Goal: Information Seeking & Learning: Understand process/instructions

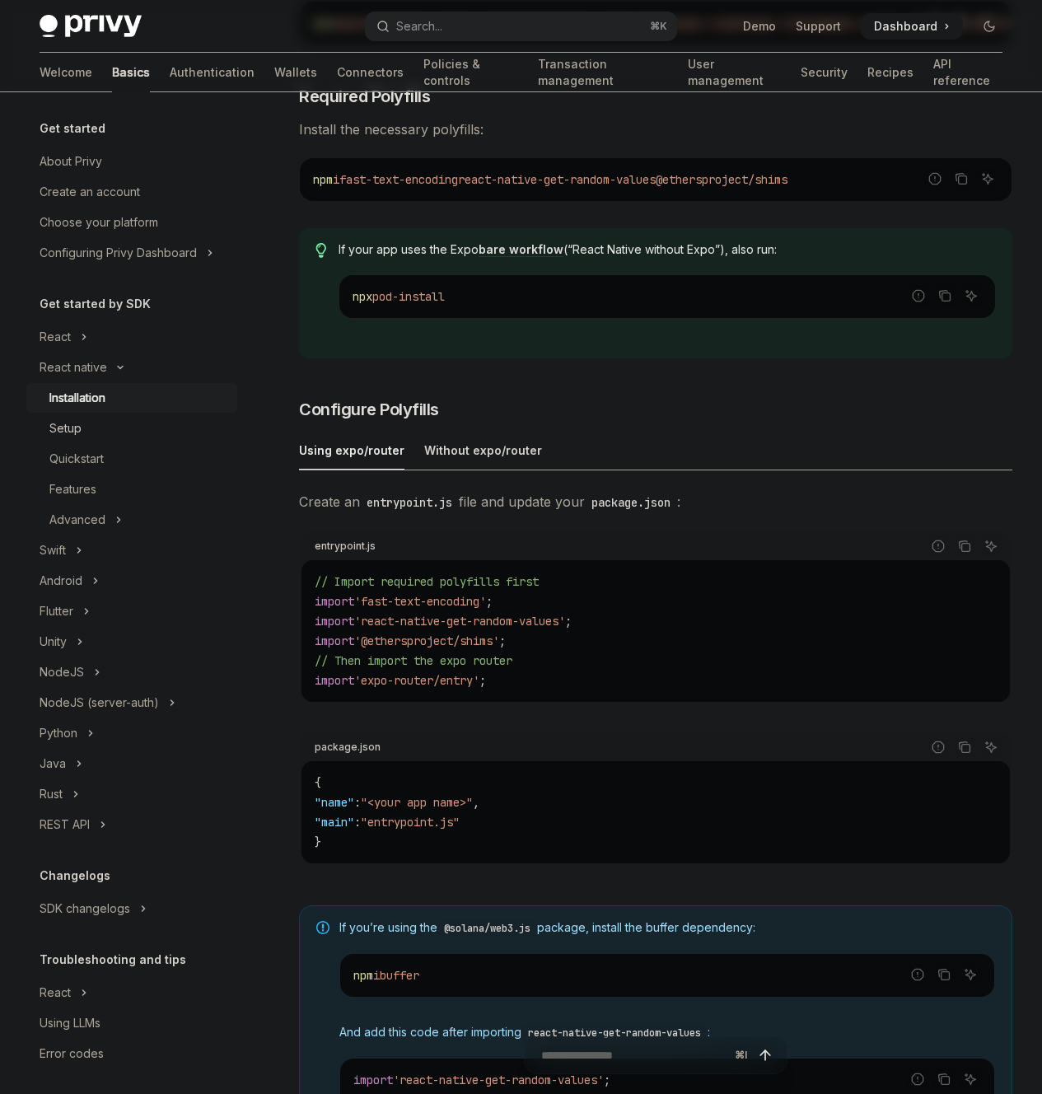
scroll to position [387, 0]
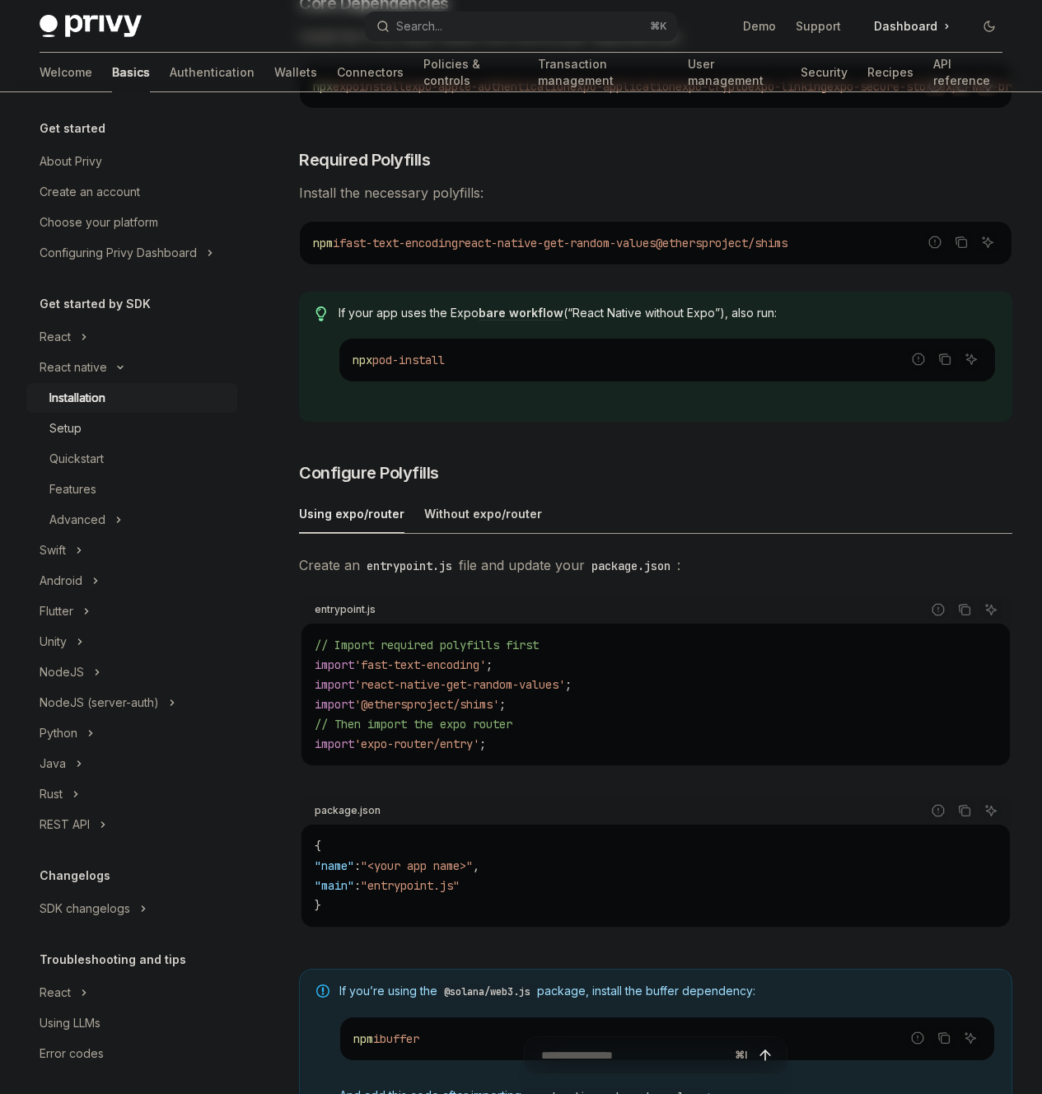
click at [110, 428] on div "Setup" at bounding box center [138, 428] width 178 height 20
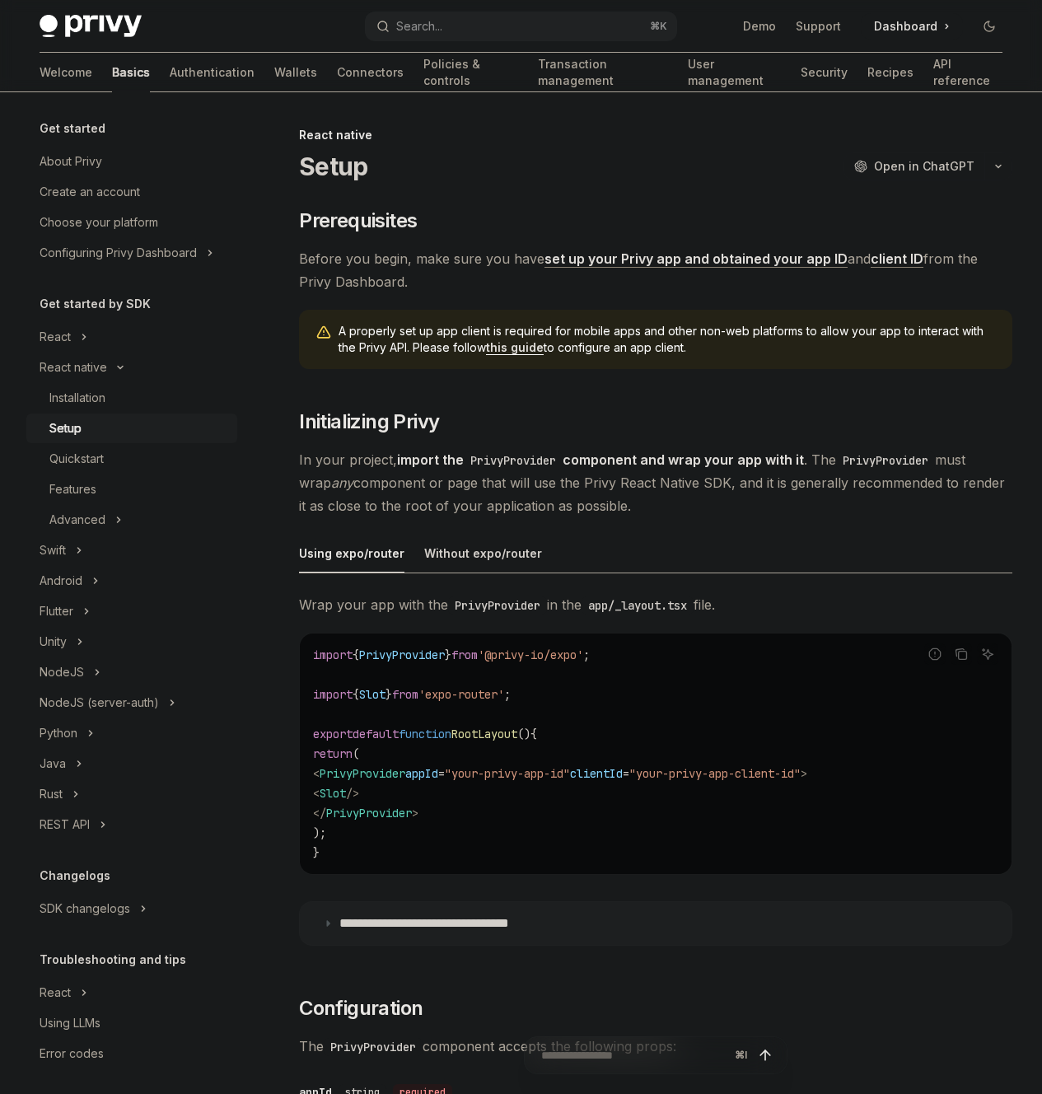
click at [544, 268] on link "set up your Privy app and obtained your app ID" at bounding box center [695, 258] width 303 height 17
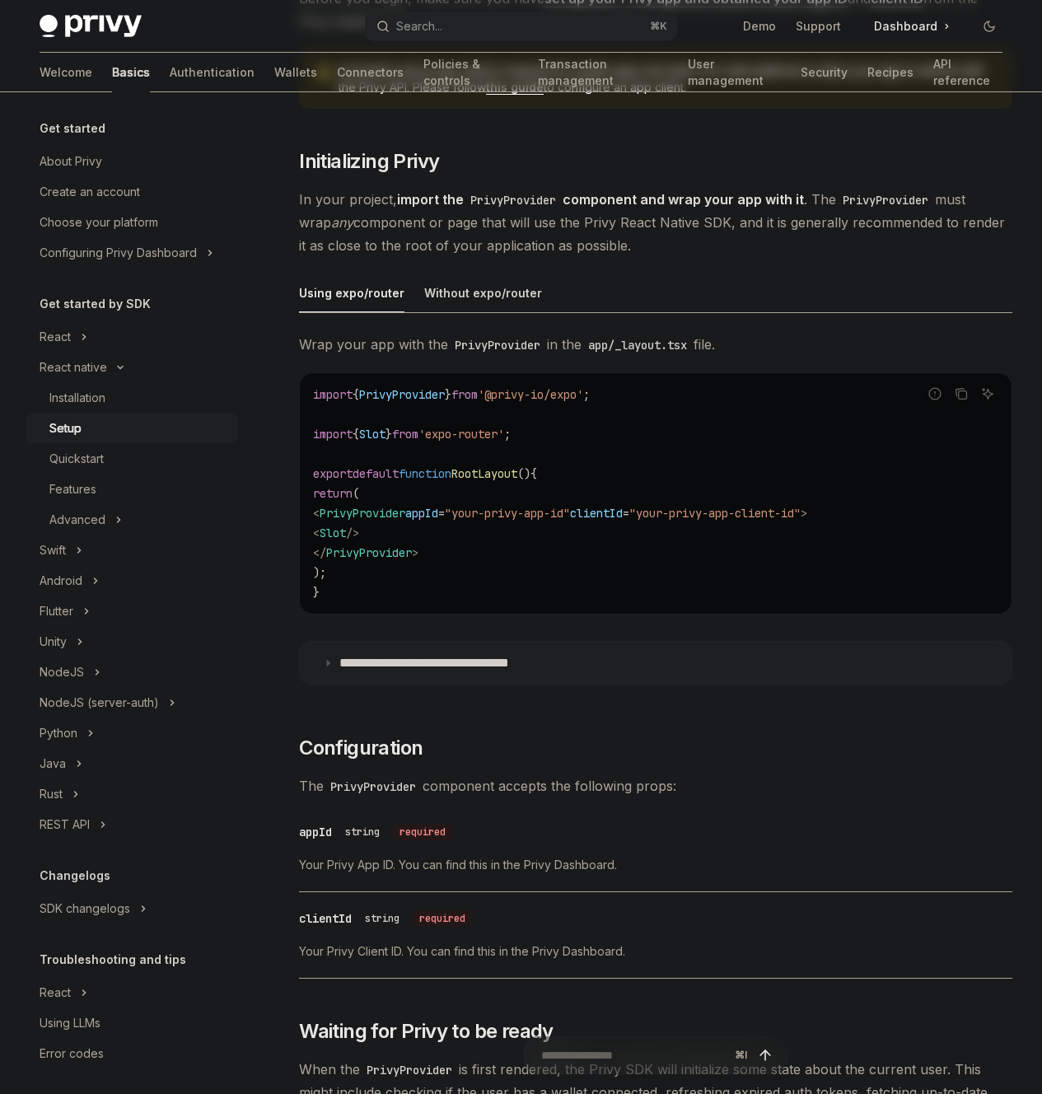
scroll to position [383, 0]
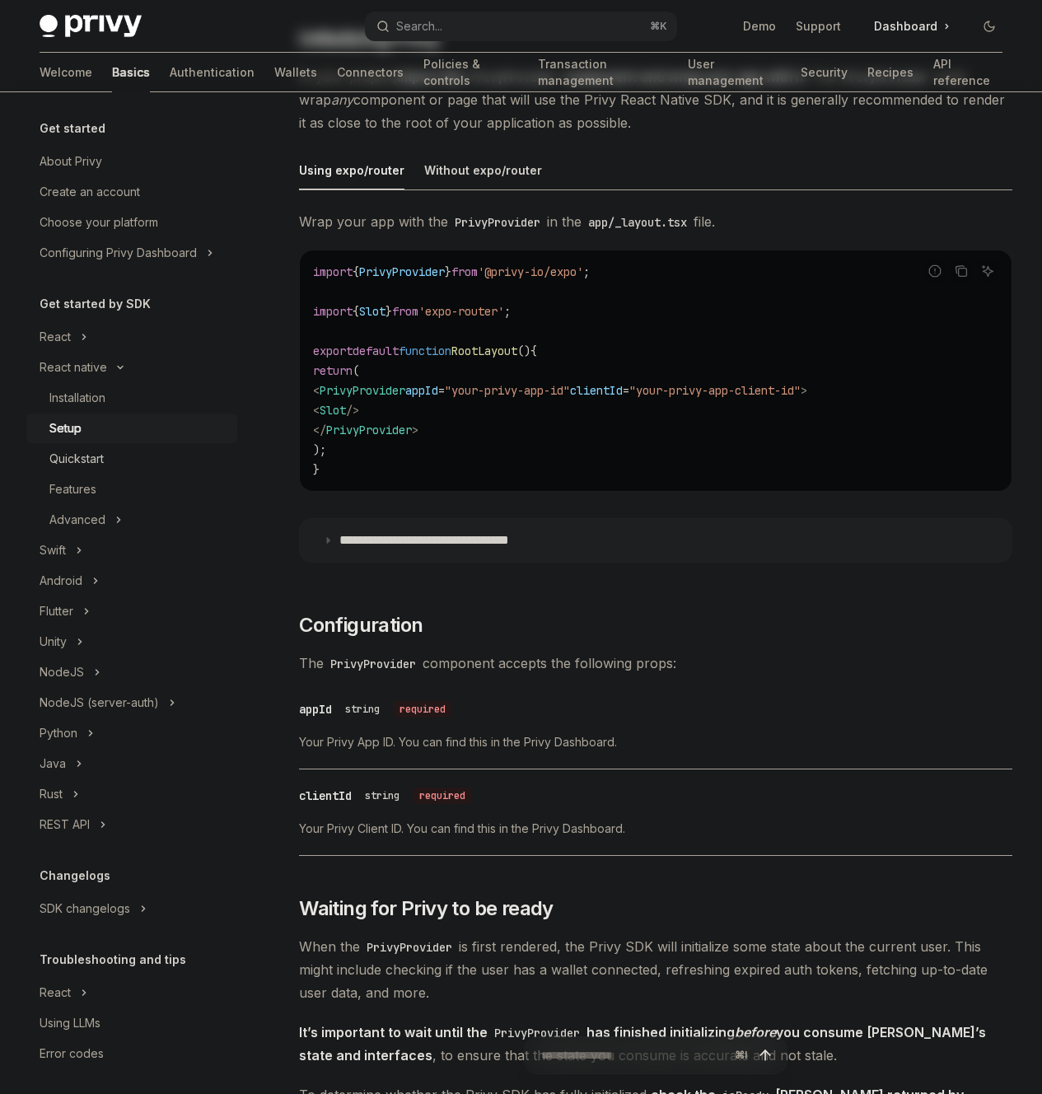
click at [176, 467] on div "Quickstart" at bounding box center [138, 459] width 178 height 20
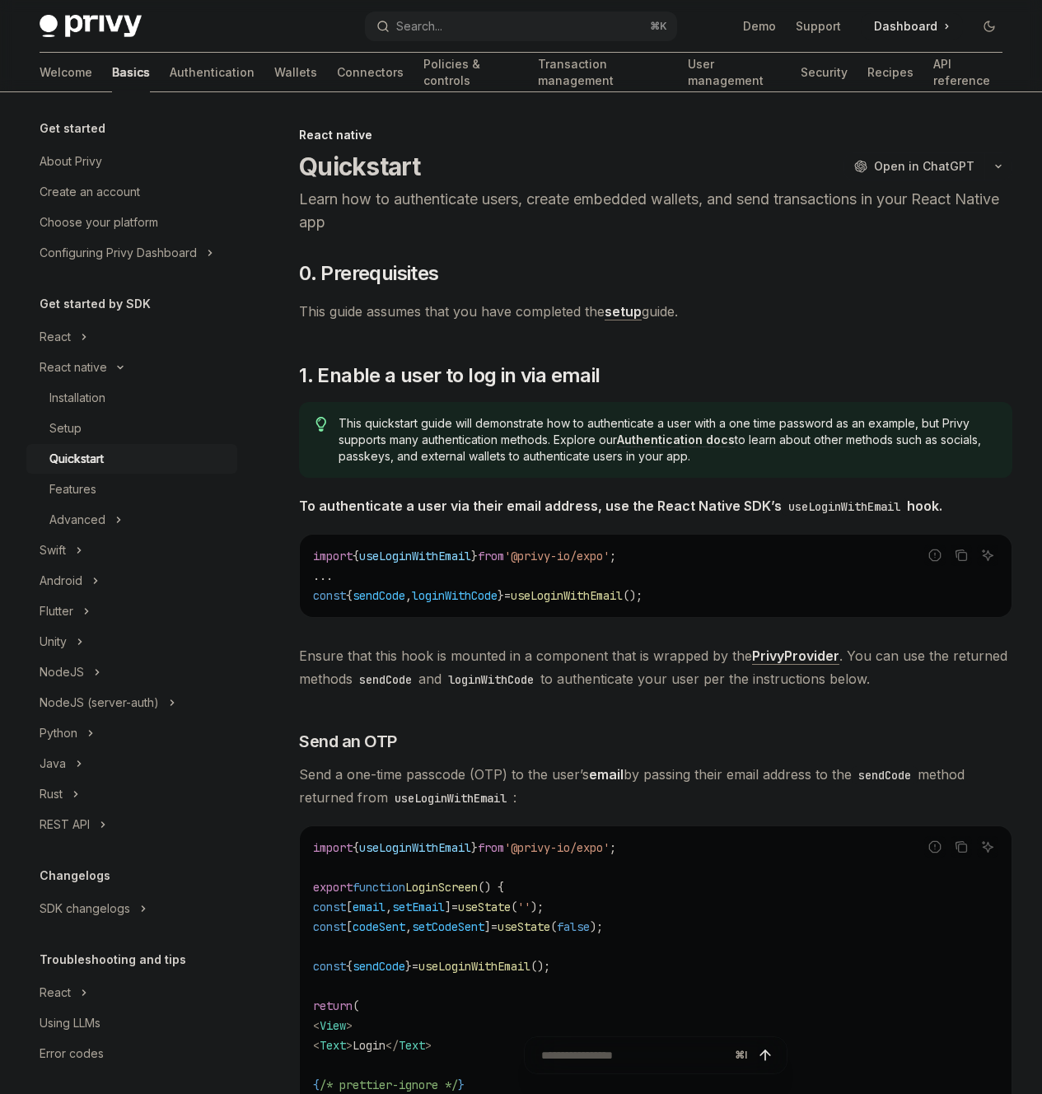
click at [621, 310] on link "setup" at bounding box center [622, 311] width 37 height 17
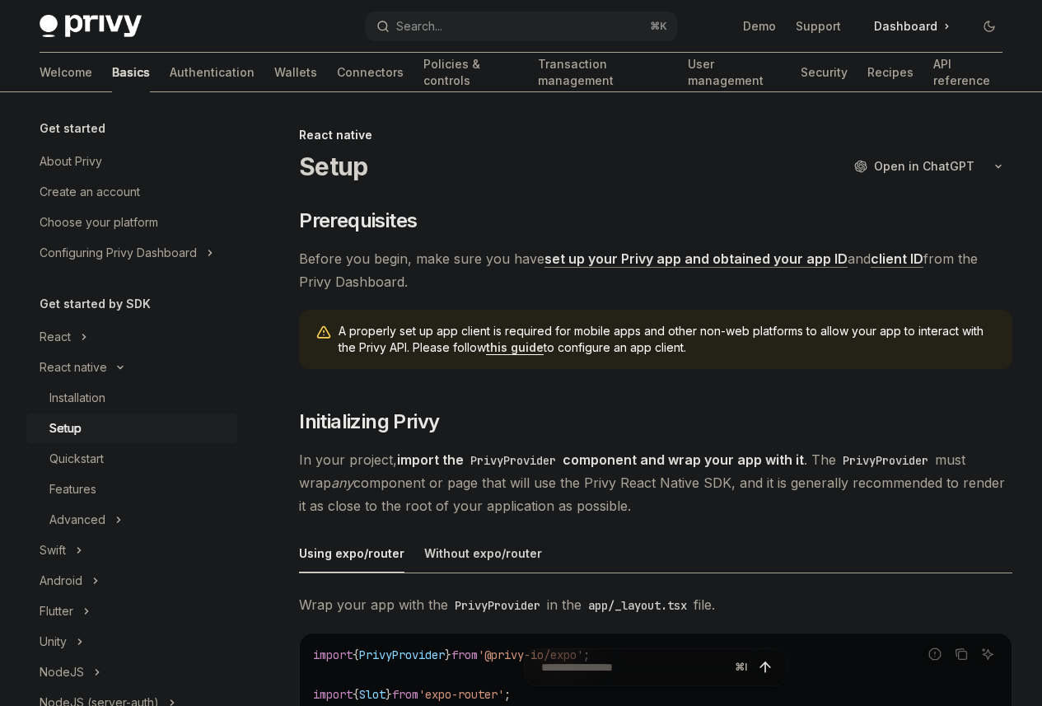
type textarea "*"
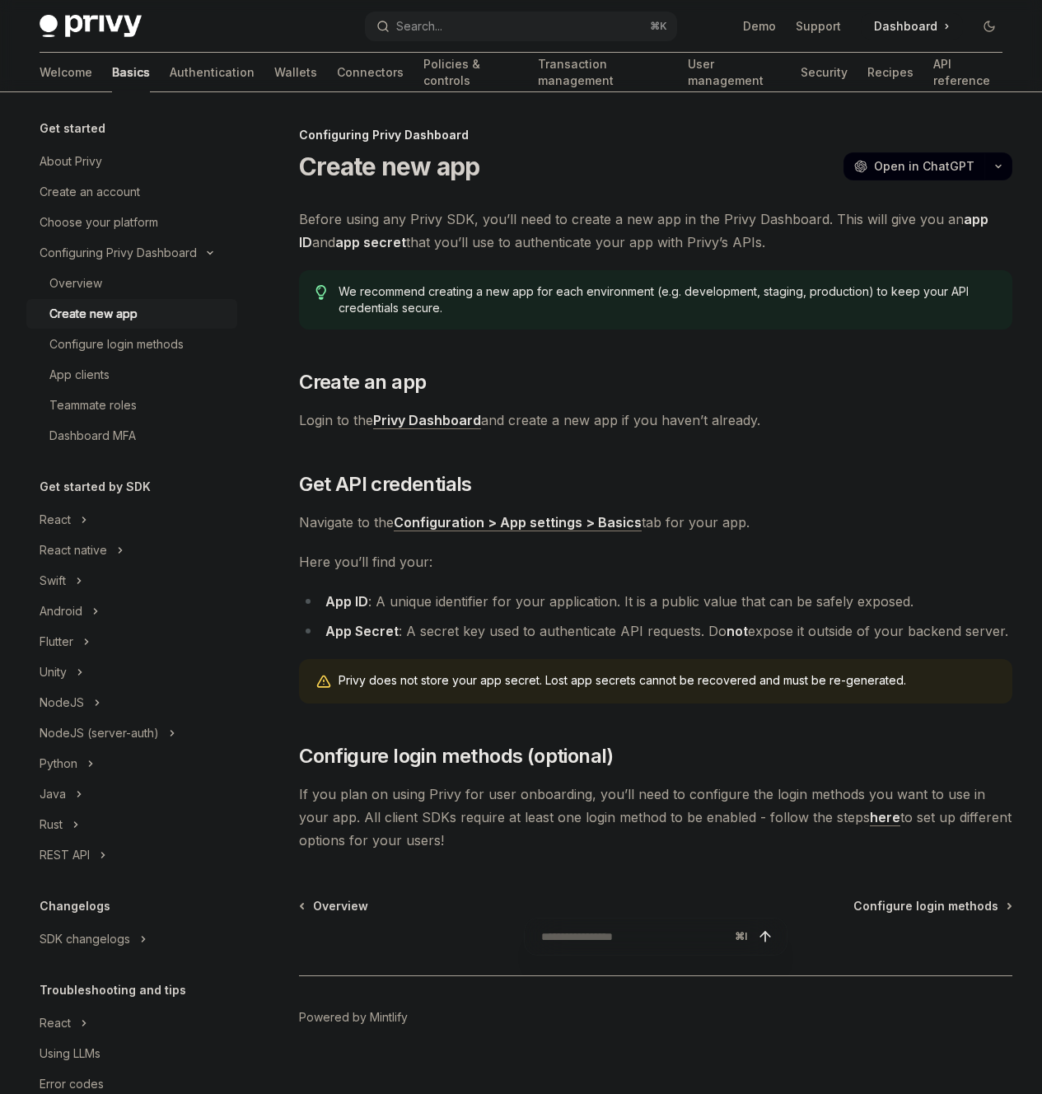
click at [466, 531] on link "Configuration > App settings > Basics" at bounding box center [518, 522] width 248 height 17
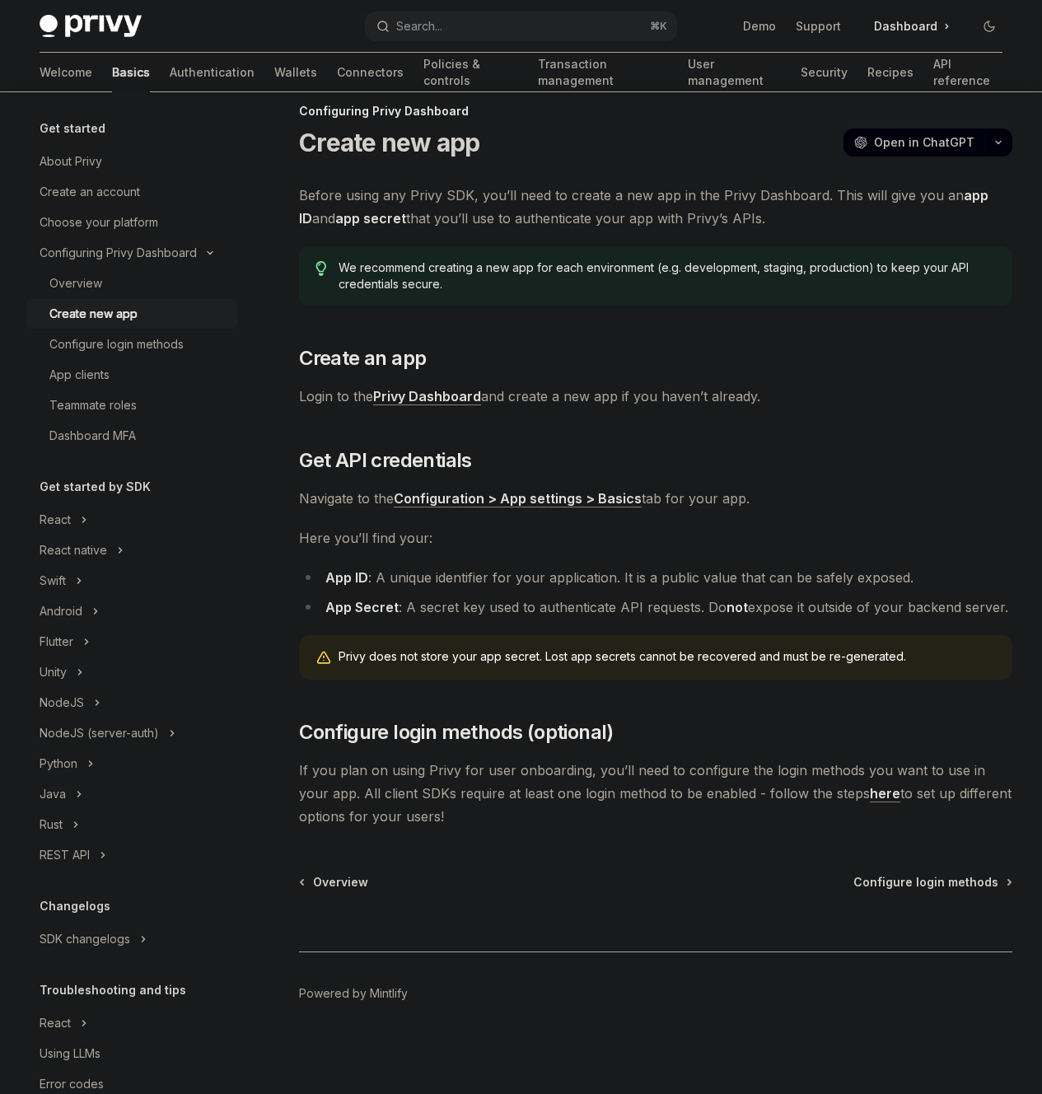
scroll to position [62, 0]
type textarea "*"
